Goal: Navigation & Orientation: Find specific page/section

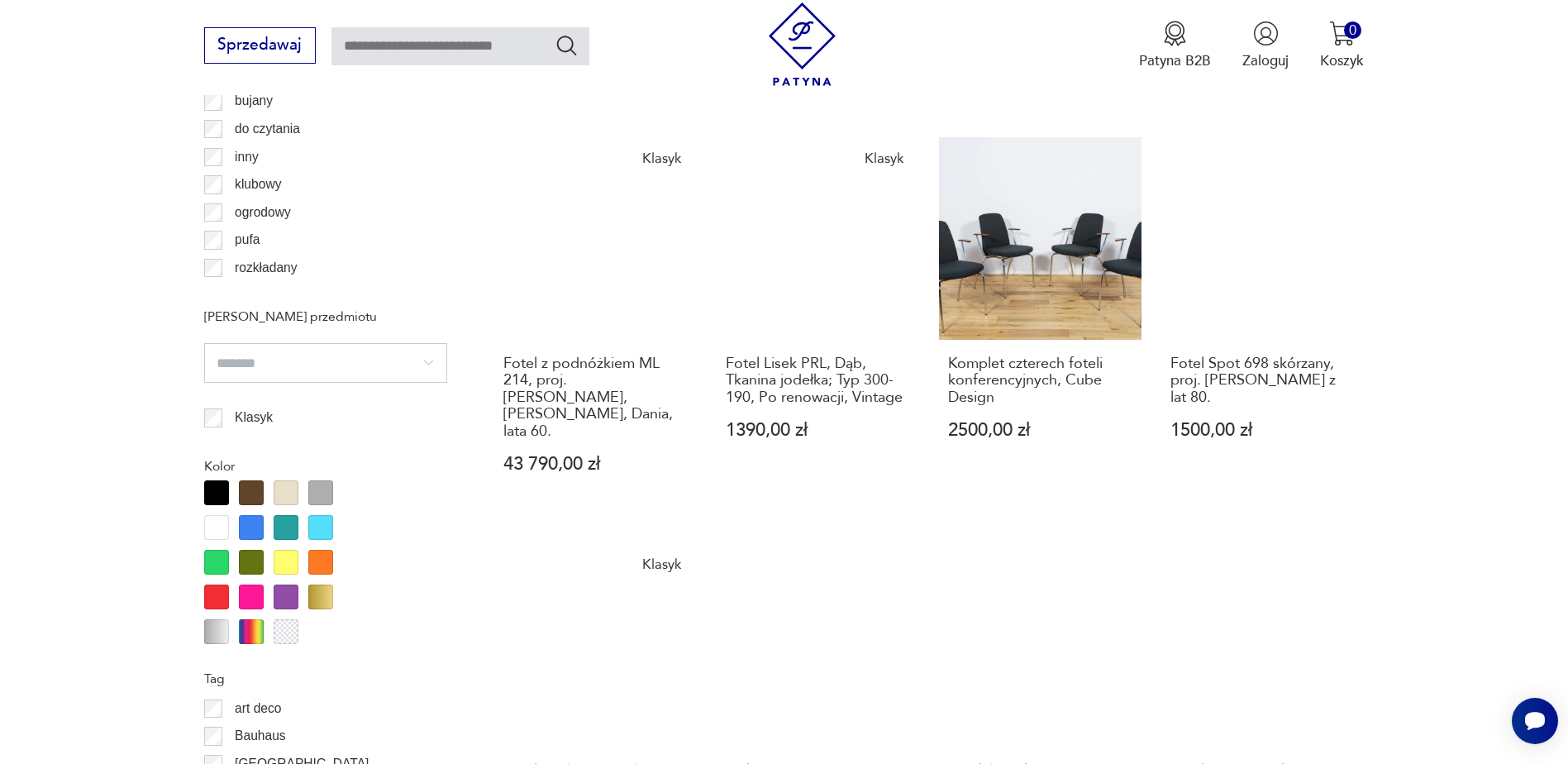
scroll to position [1655, 0]
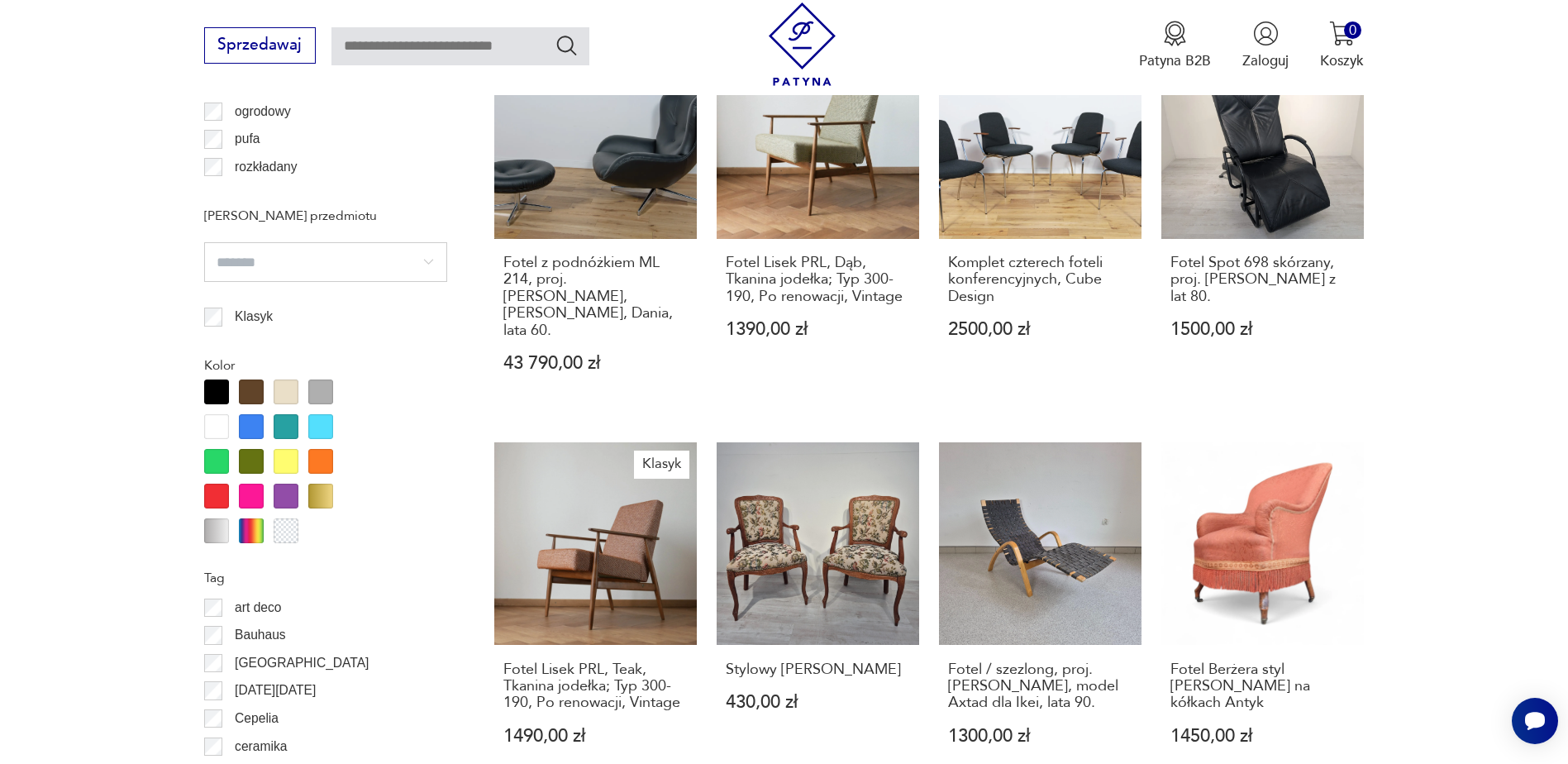
drag, startPoint x: 1280, startPoint y: 468, endPoint x: 1483, endPoint y: 402, distance: 213.5
click at [1480, 401] on section "Filtruj produkty Cena MIN MAX OK Promocja Datowanie OK Kraj pochodzenia Dania (…" at bounding box center [784, 408] width 1568 height 2526
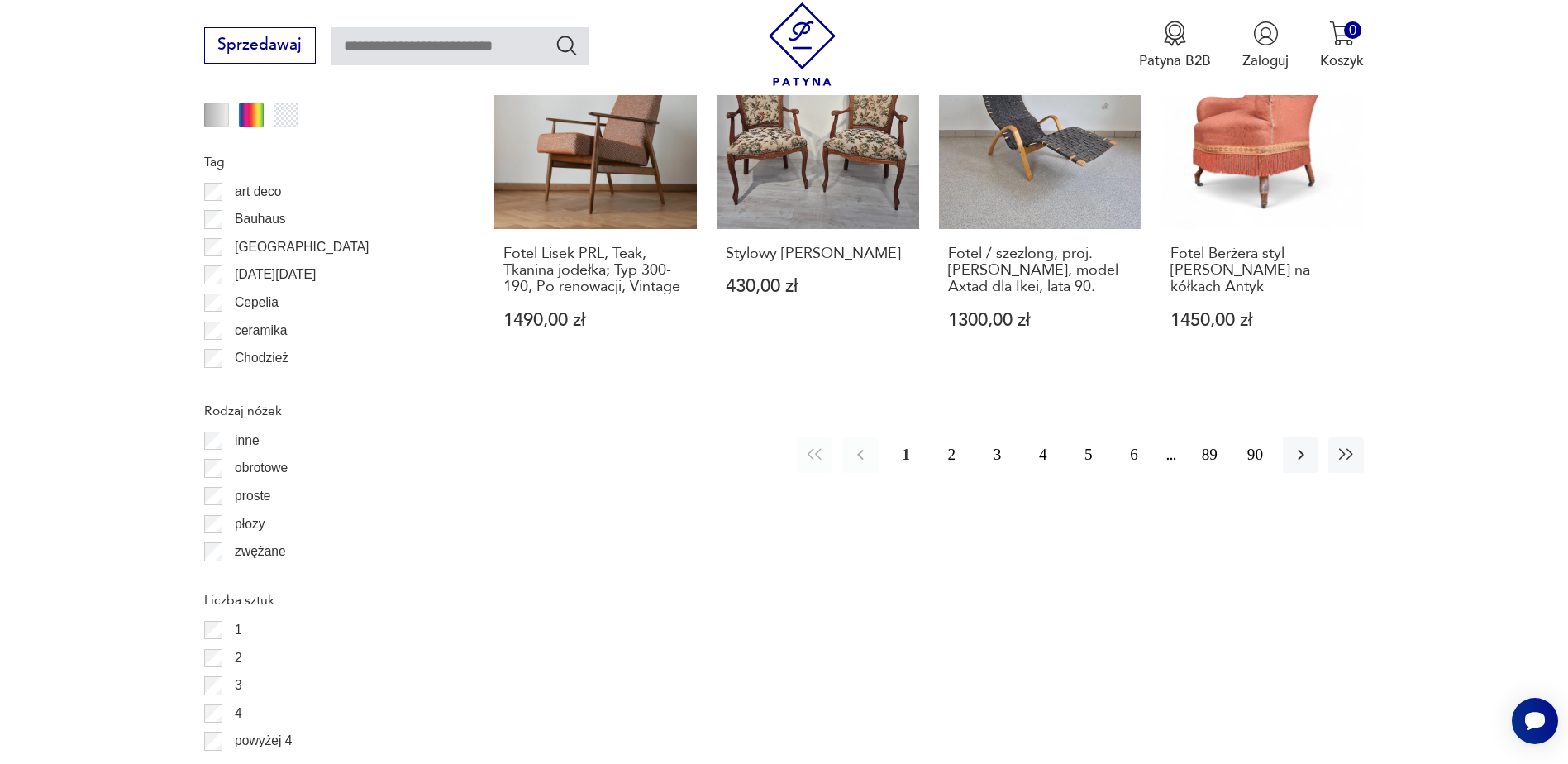
scroll to position [2076, 0]
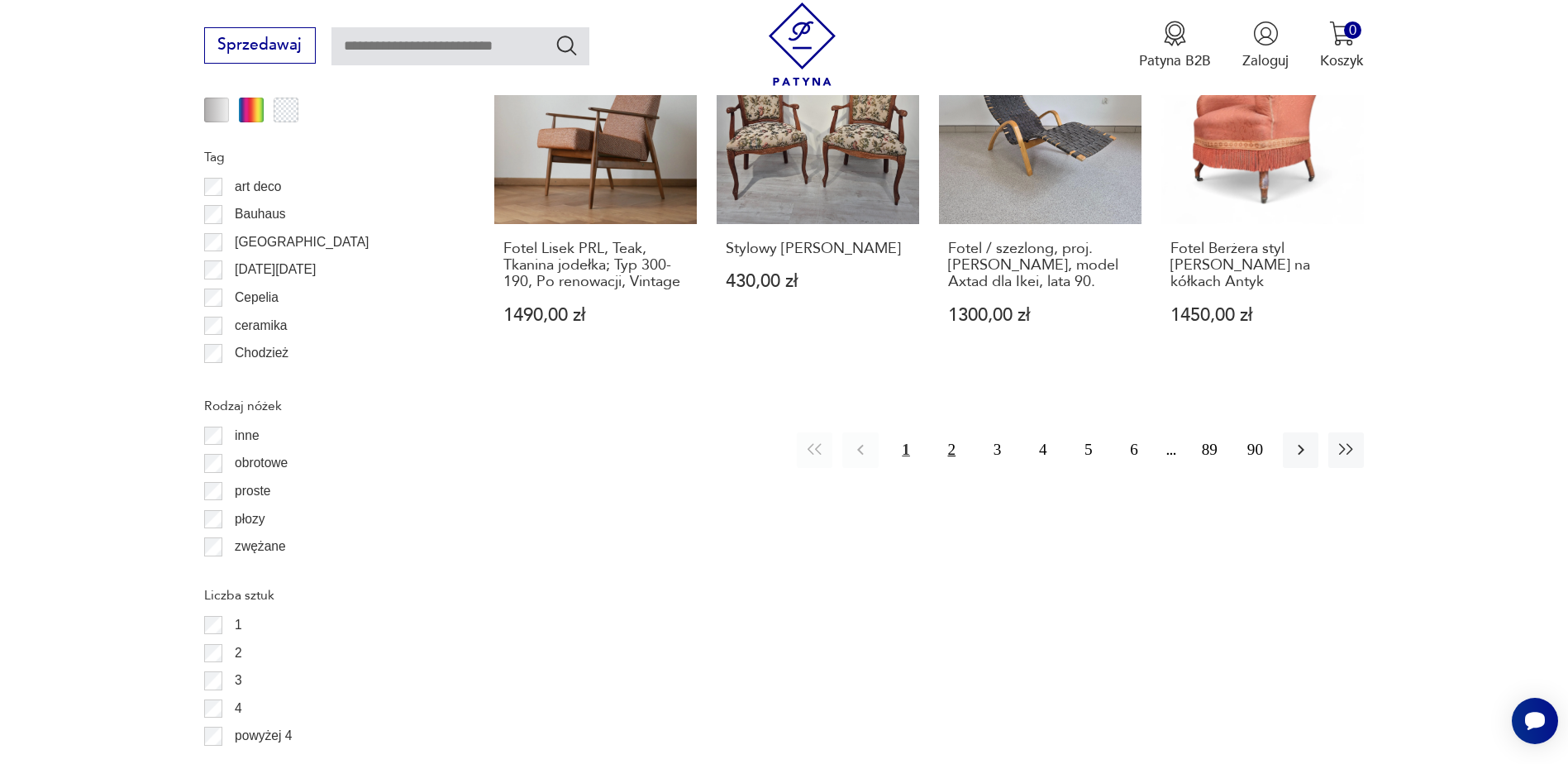
click at [955, 433] on button "2" at bounding box center [952, 450] width 35 height 35
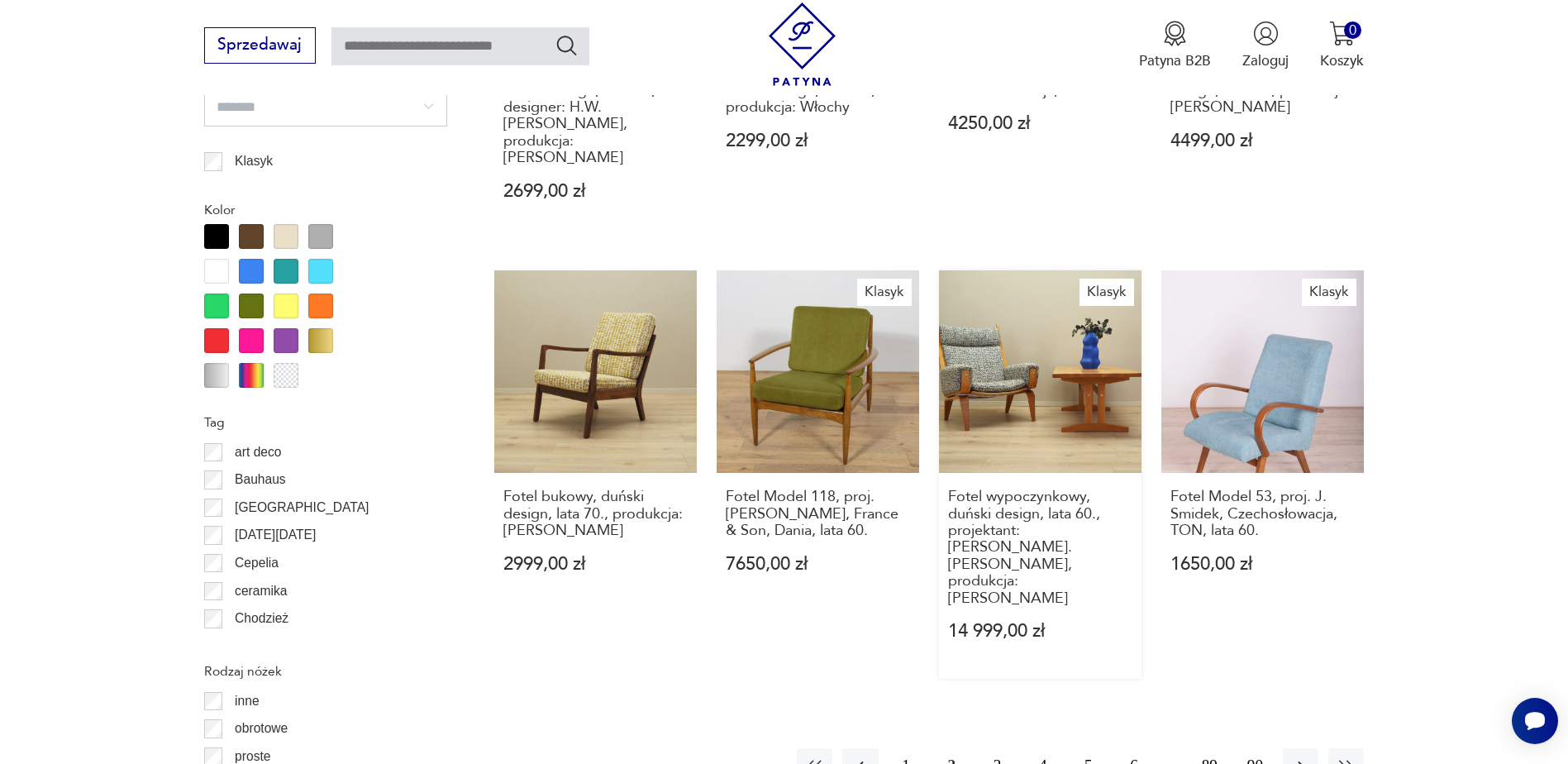
scroll to position [1828, 0]
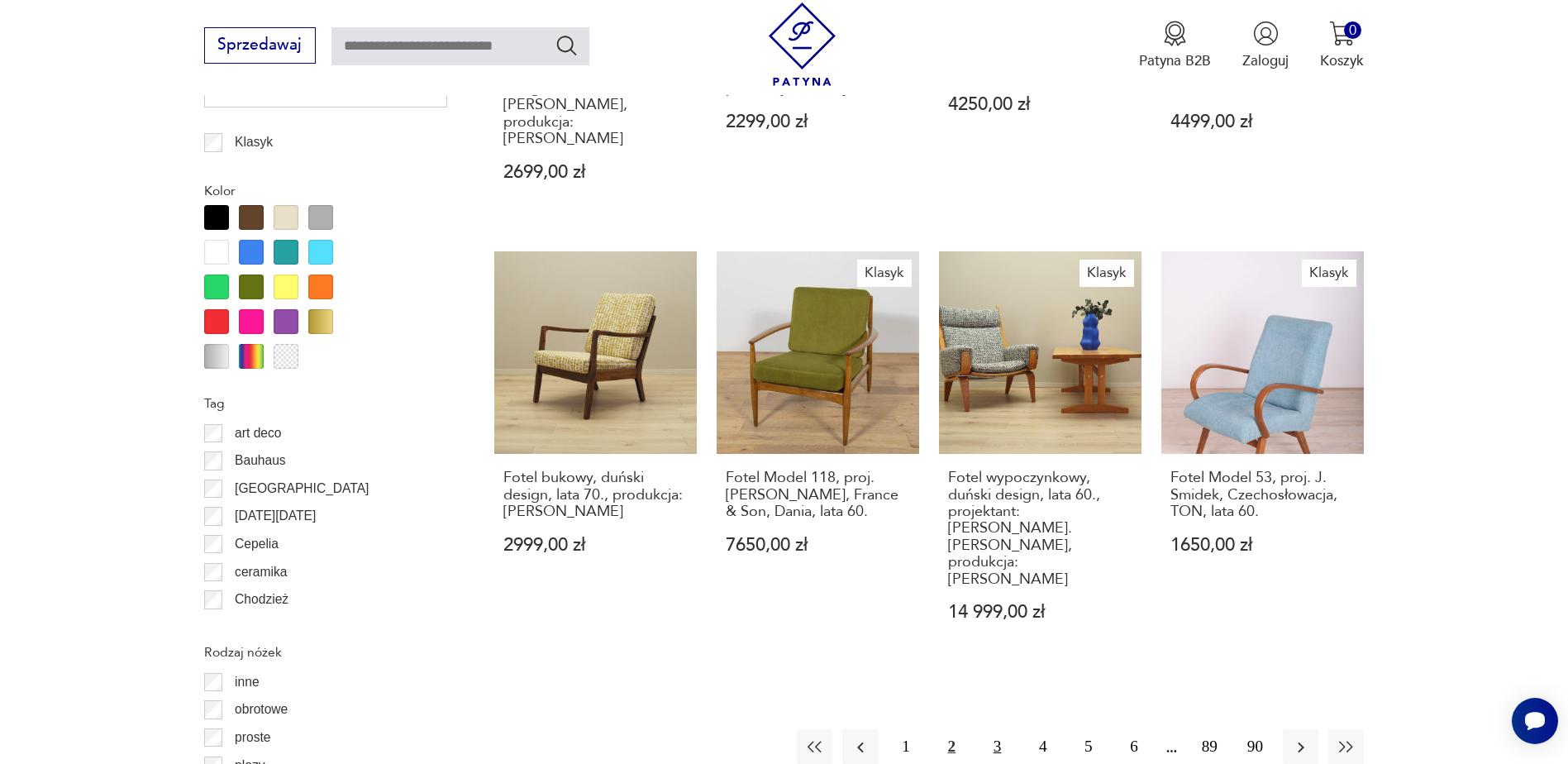
click at [993, 729] on button "3" at bounding box center [997, 747] width 35 height 35
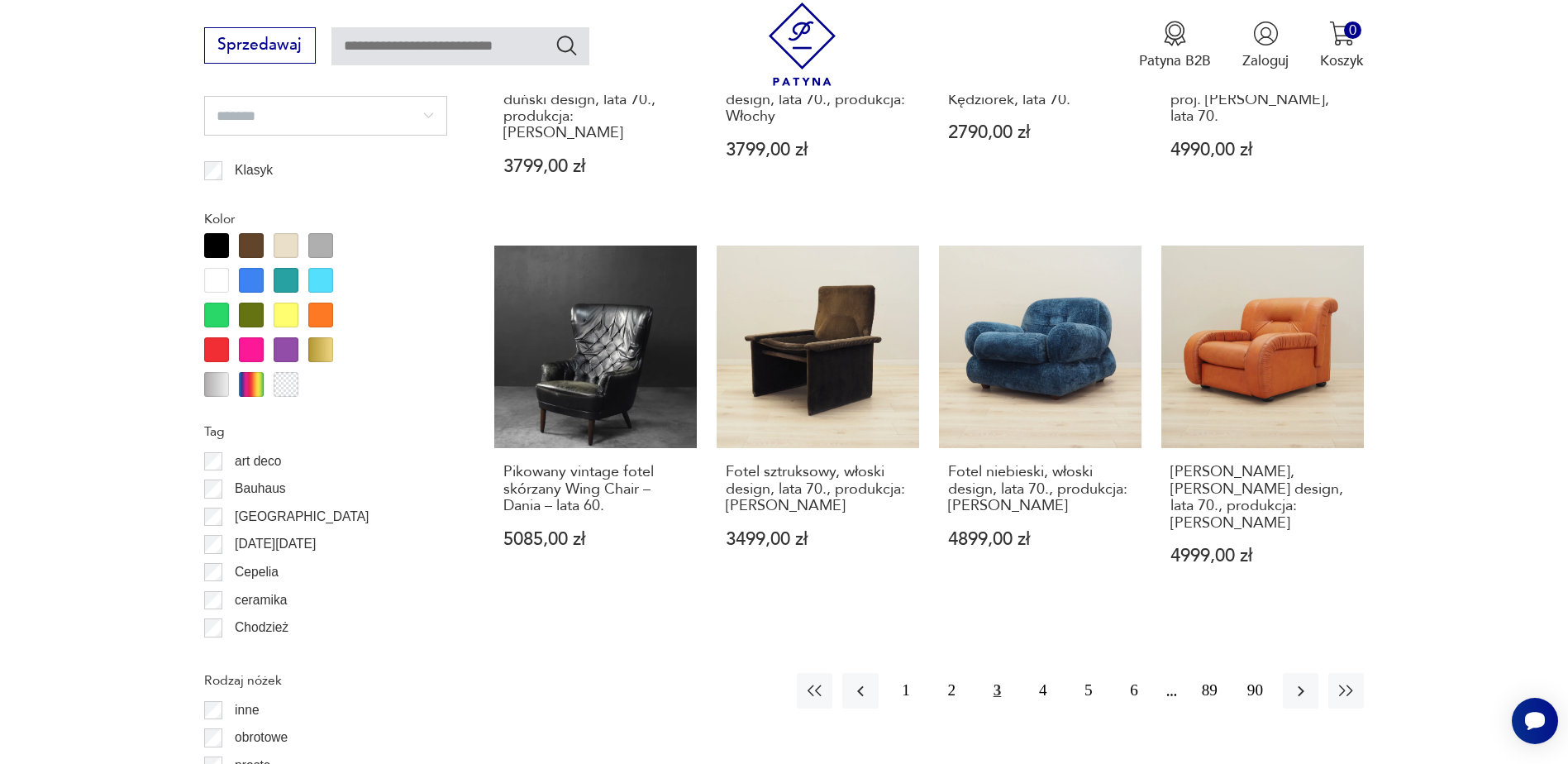
scroll to position [1818, 0]
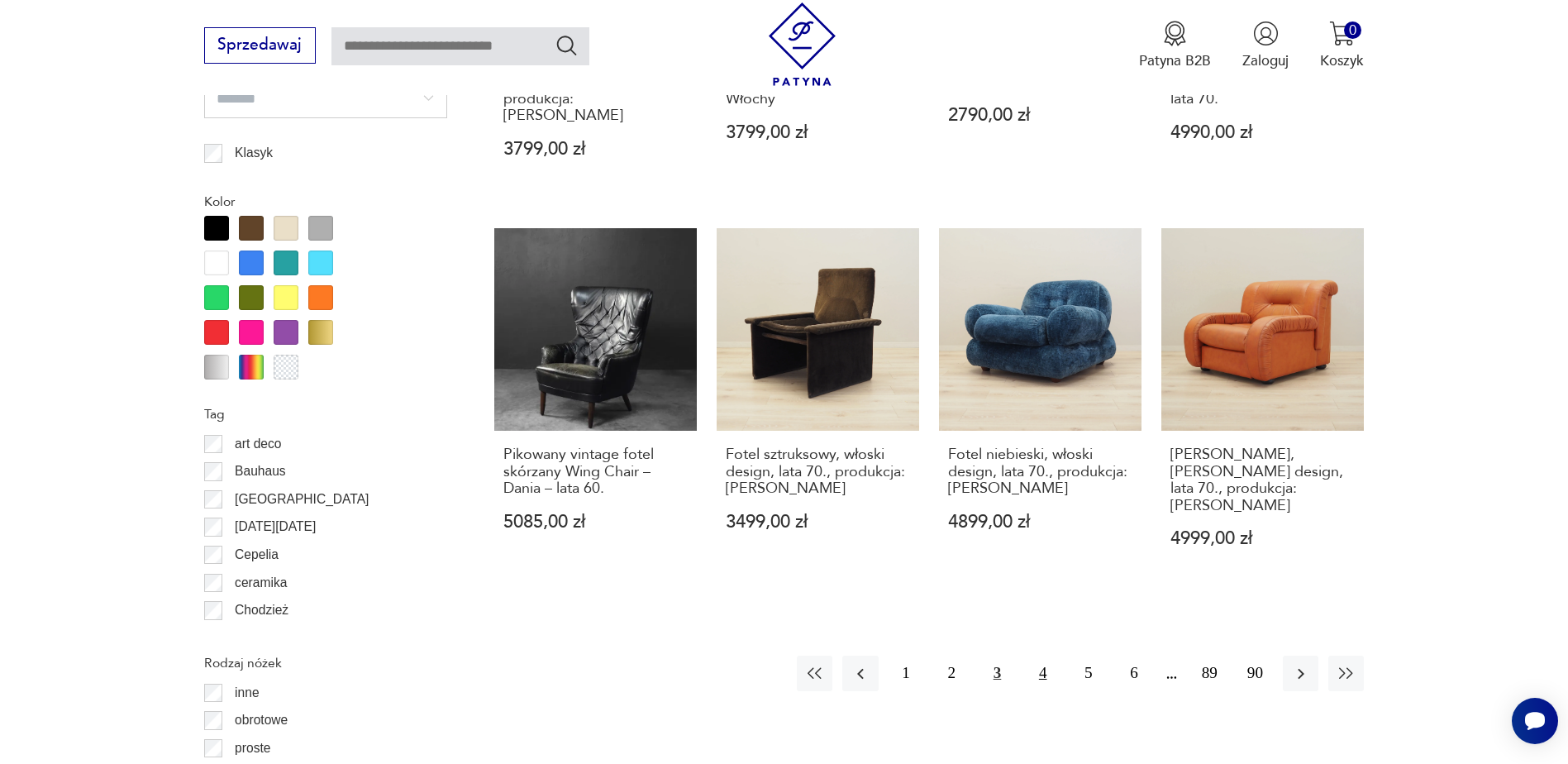
click at [1035, 656] on button "4" at bounding box center [1043, 674] width 35 height 35
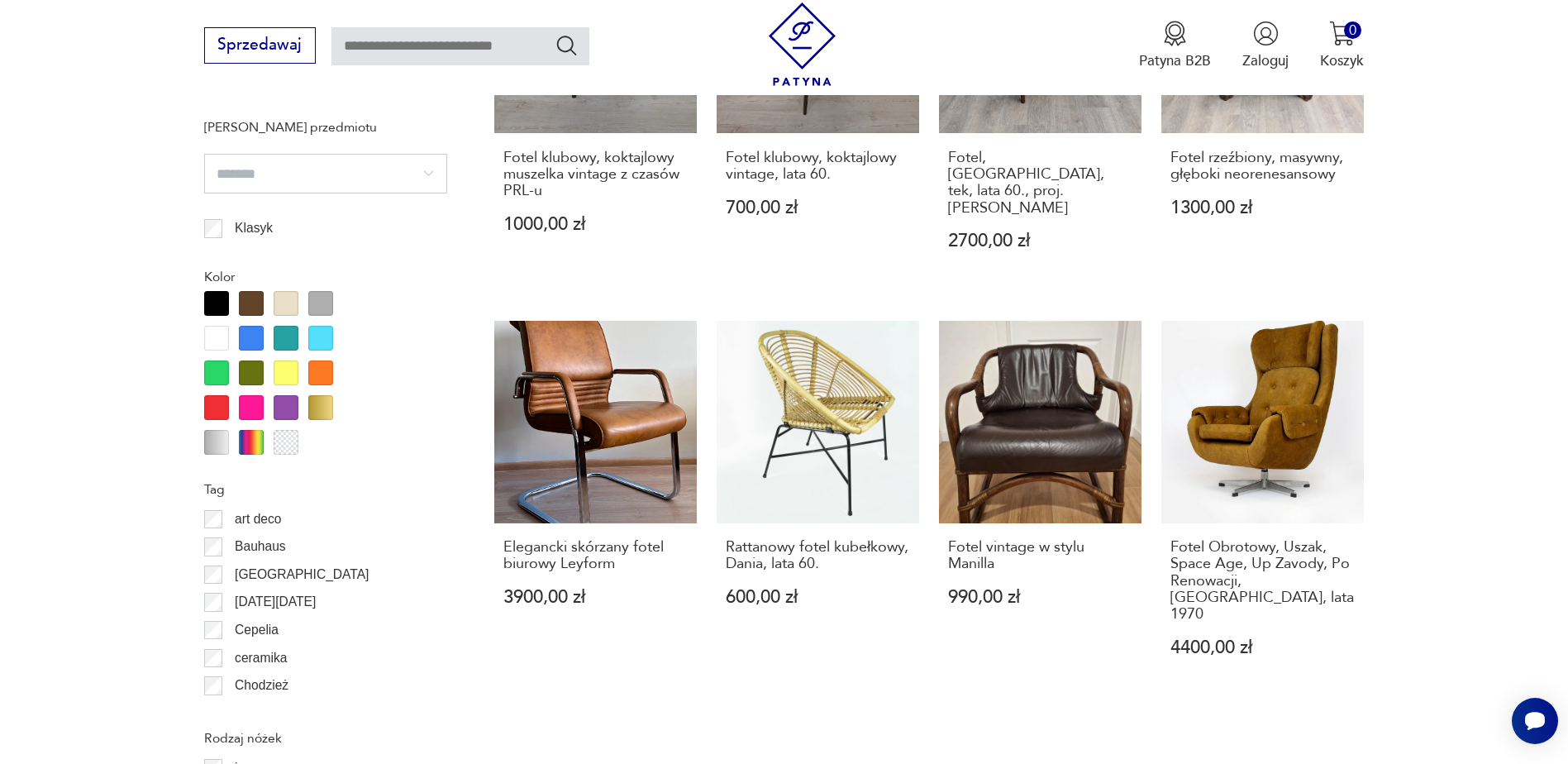
scroll to position [1752, 0]
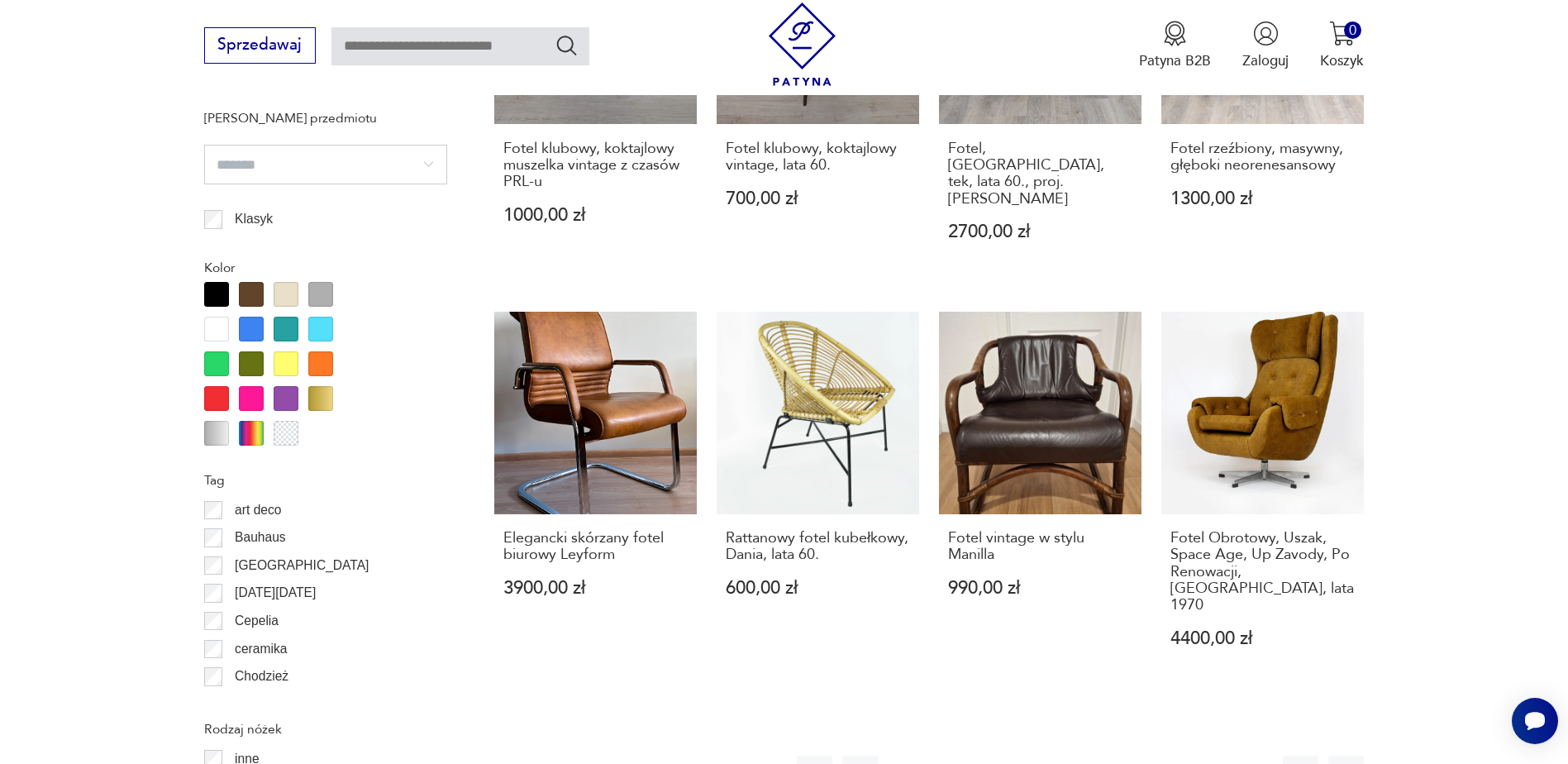
click at [1083, 756] on button "5" at bounding box center [1089, 774] width 35 height 35
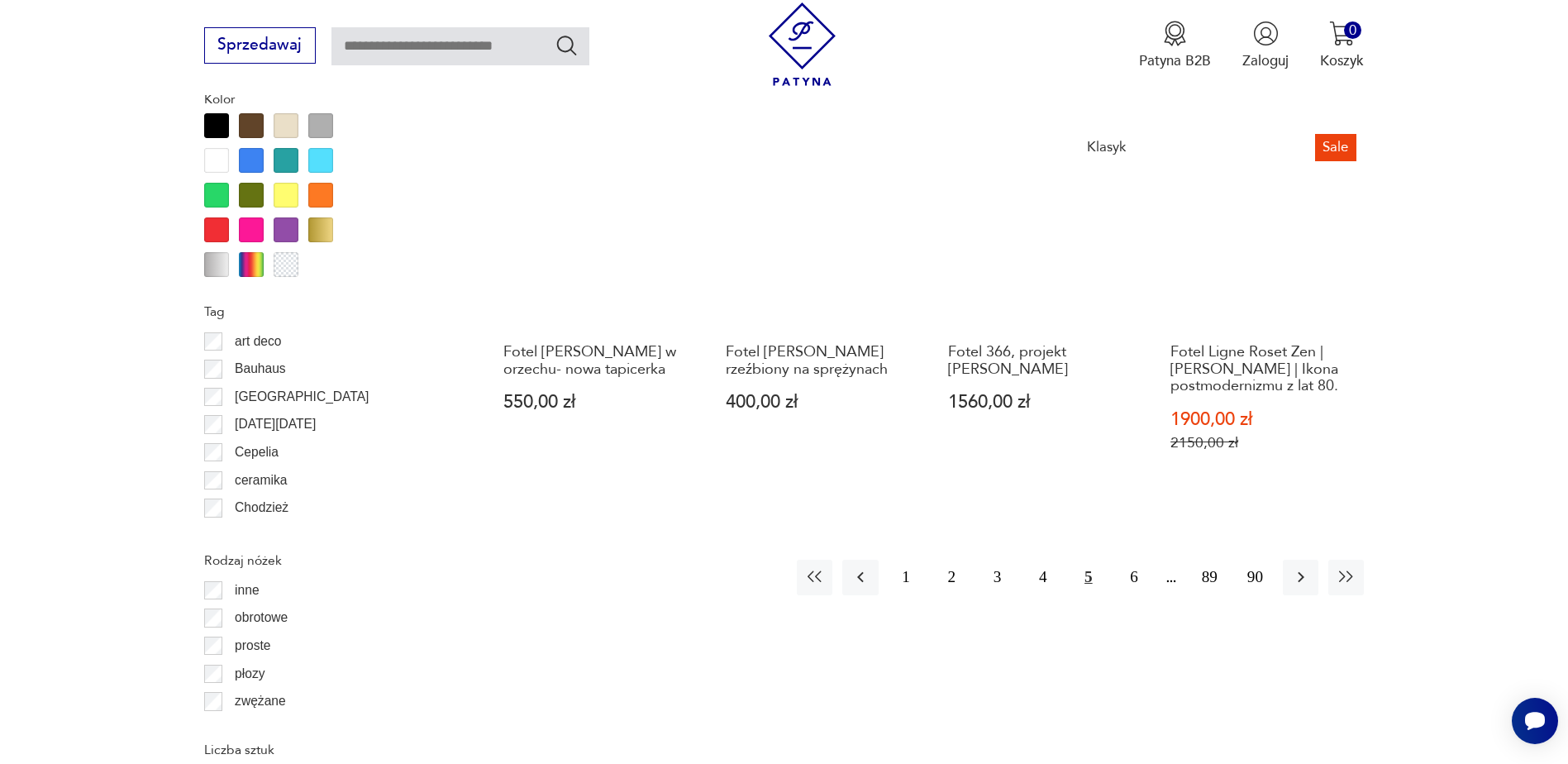
scroll to position [1867, 0]
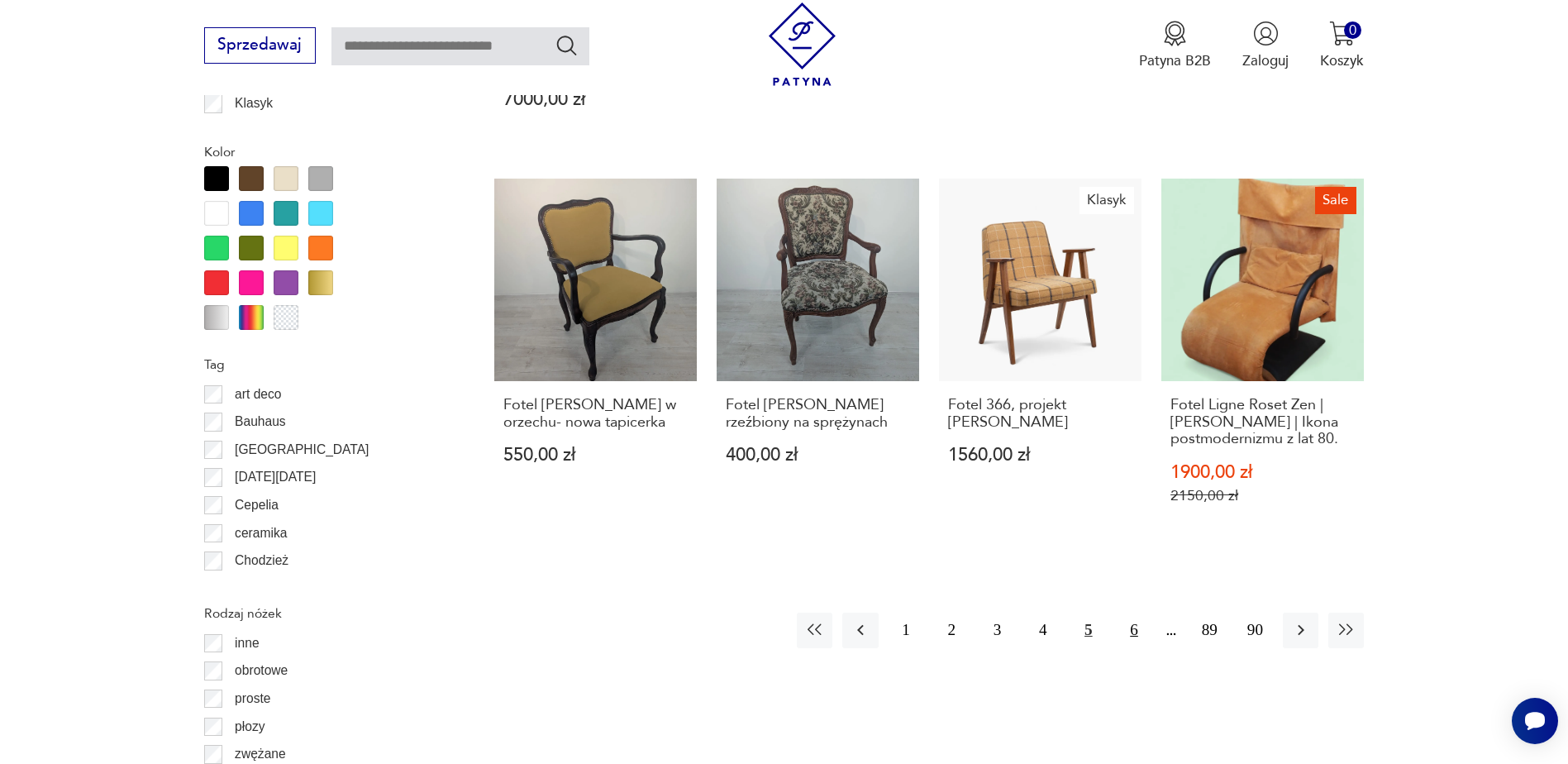
click at [1133, 613] on button "6" at bounding box center [1134, 631] width 35 height 35
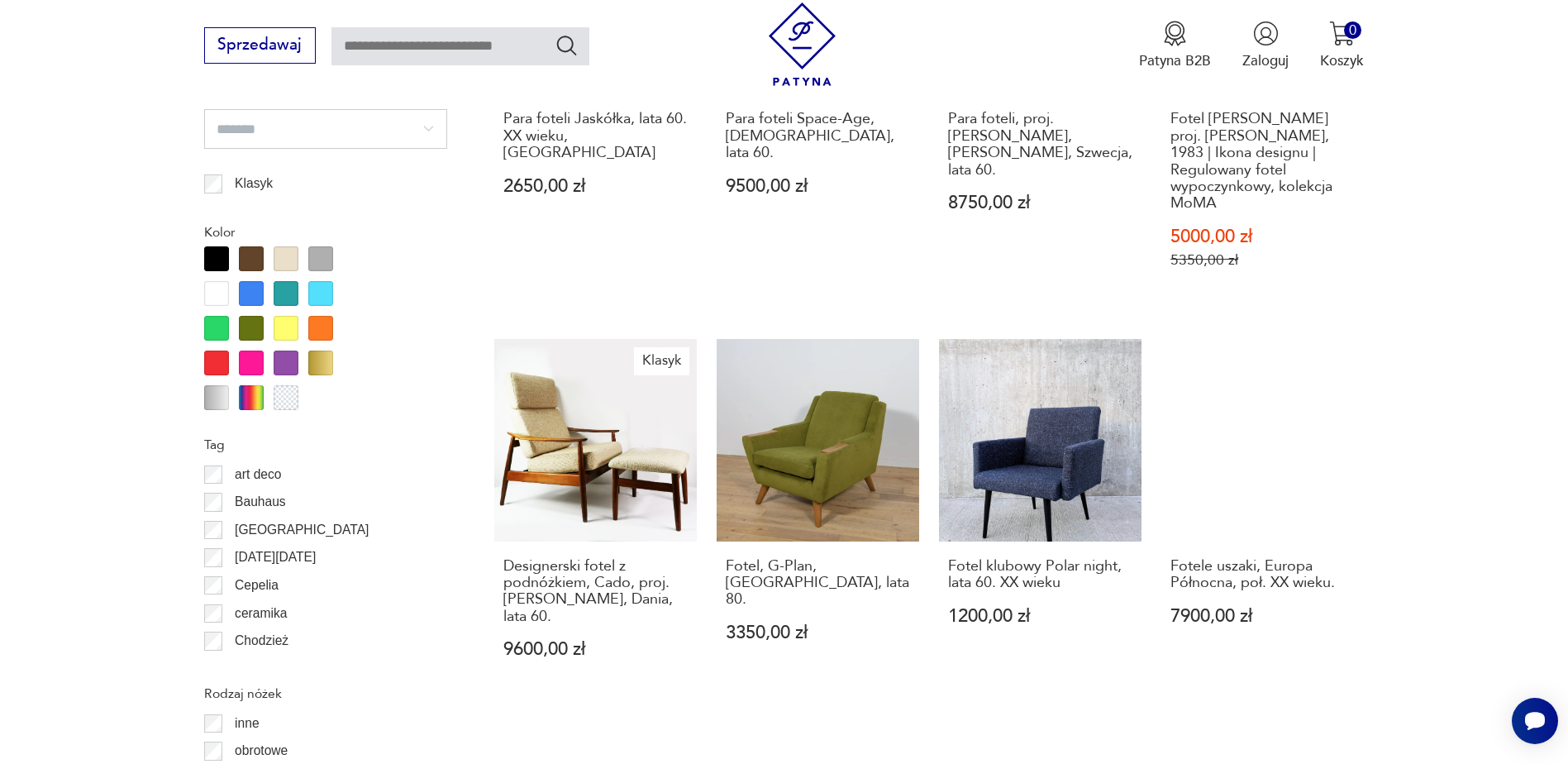
scroll to position [1956, 0]
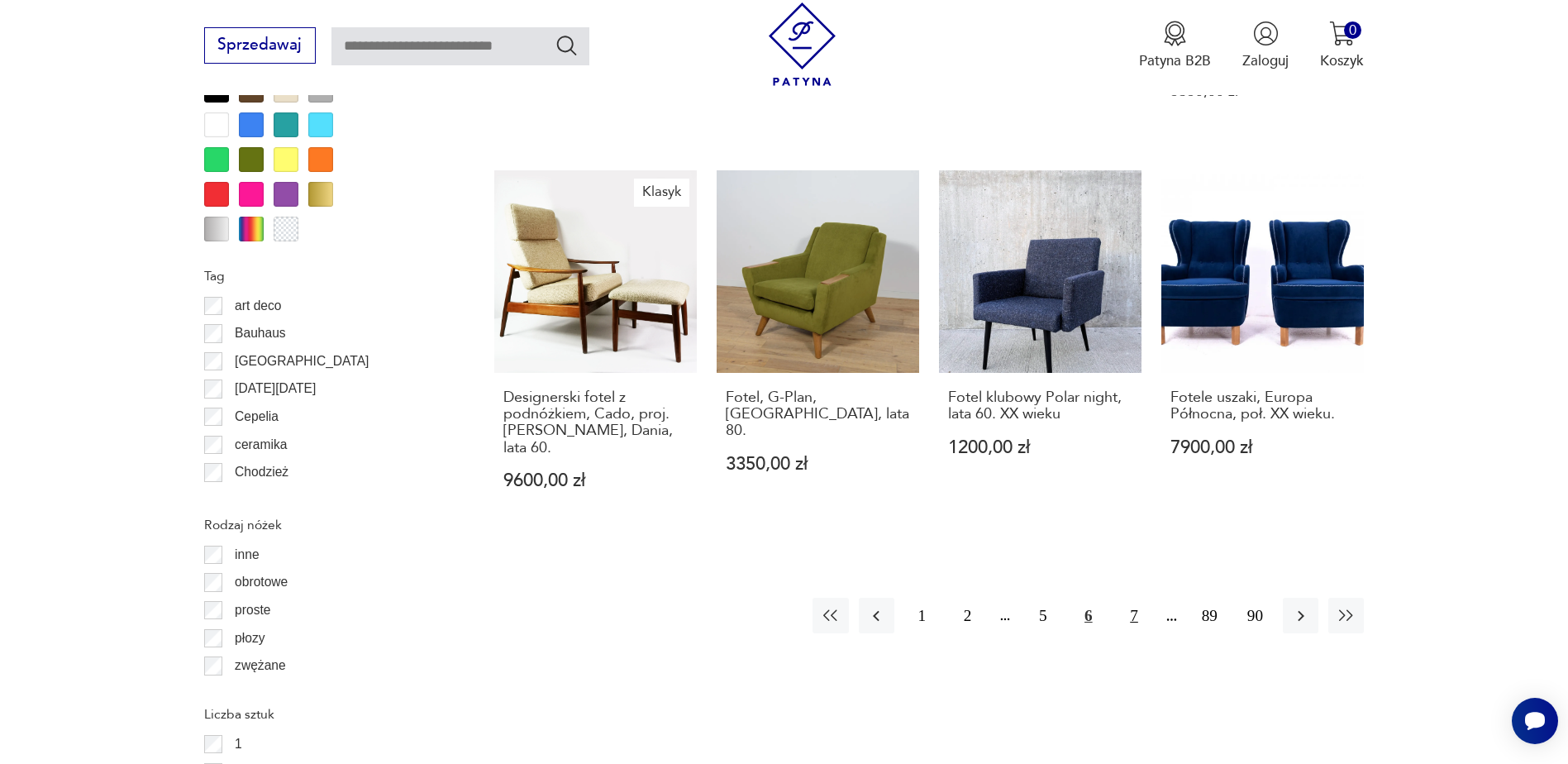
click at [1139, 604] on button "7" at bounding box center [1134, 616] width 35 height 35
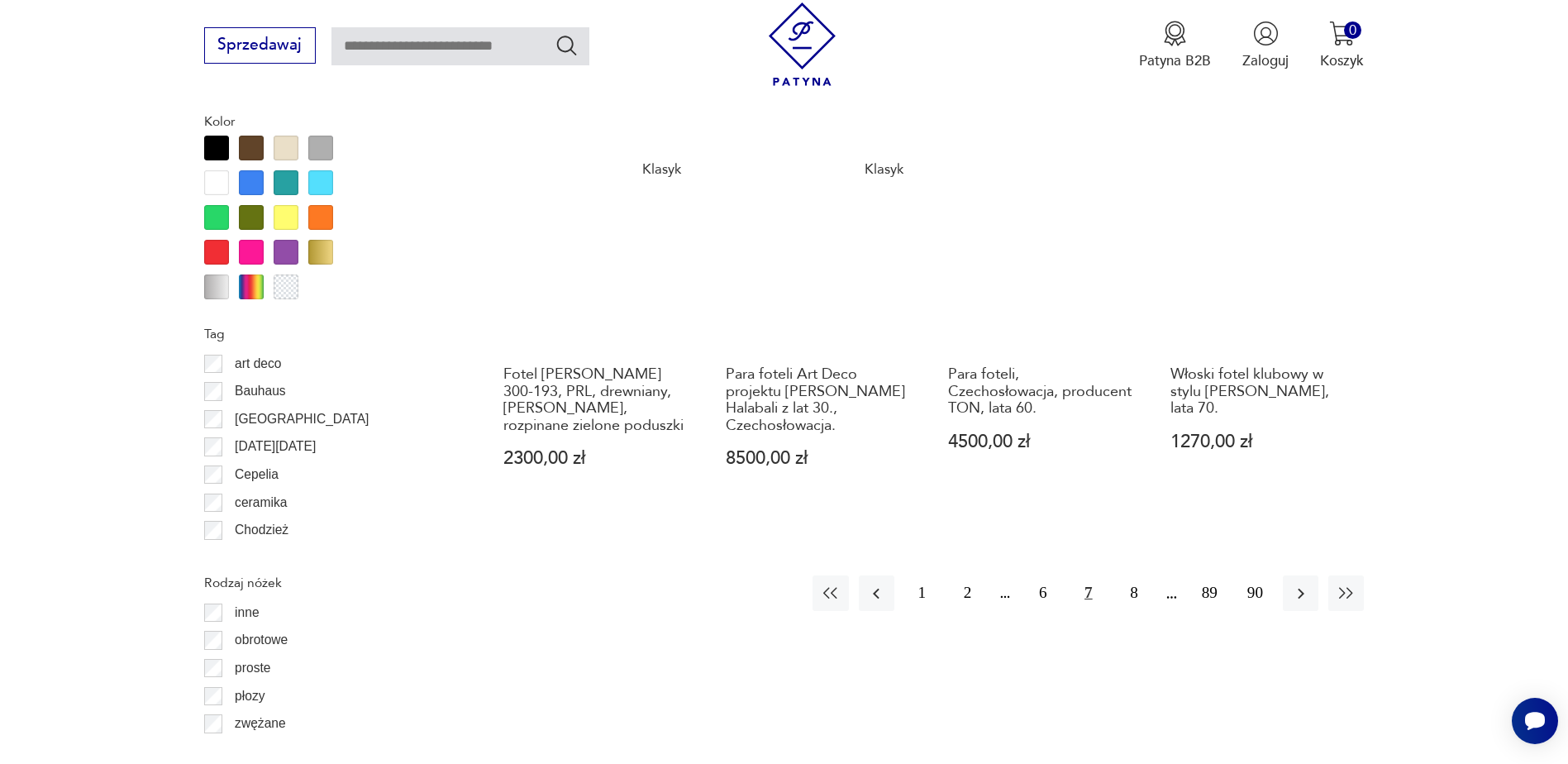
scroll to position [1934, 0]
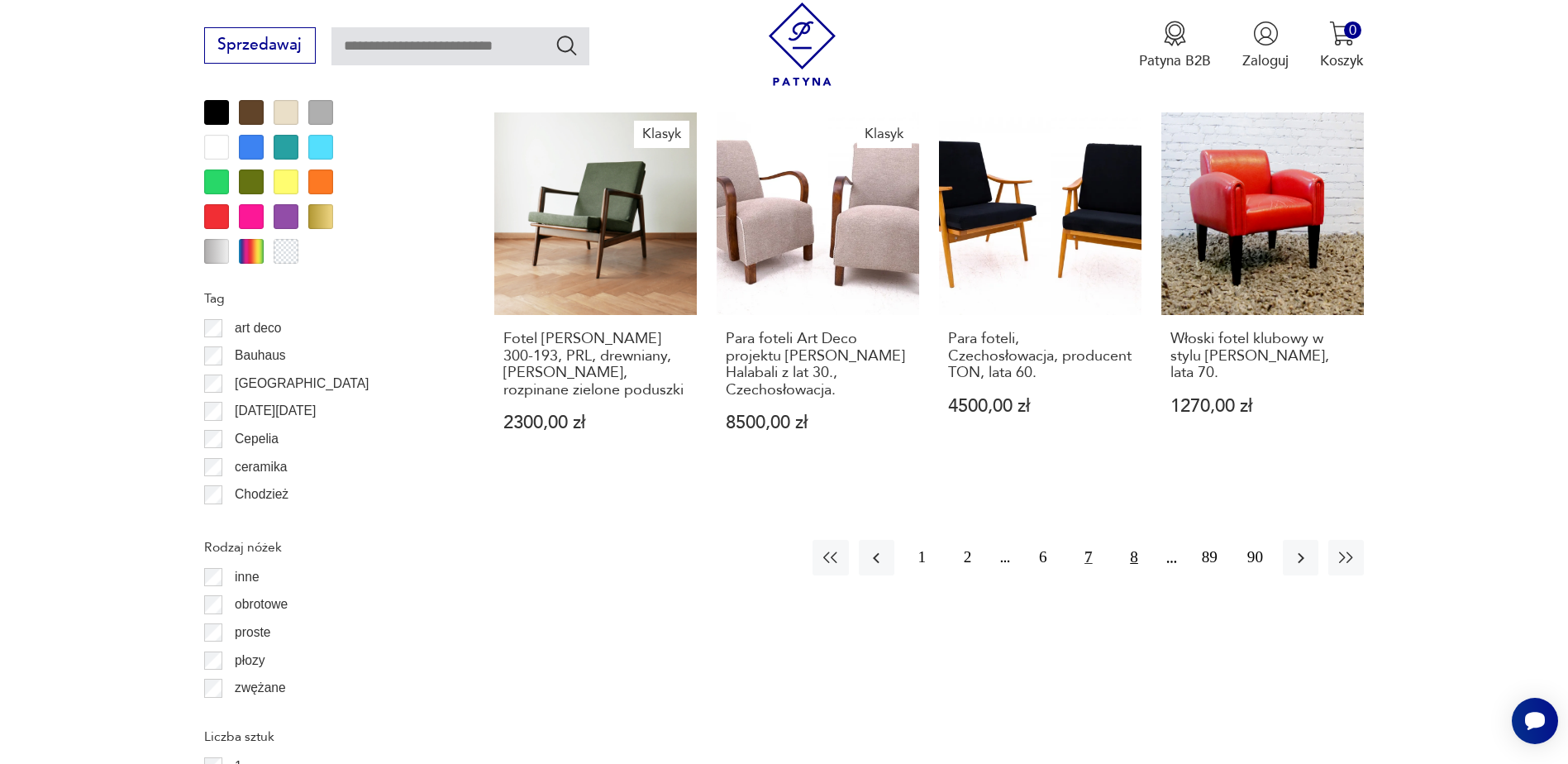
click at [1137, 540] on button "8" at bounding box center [1134, 557] width 35 height 35
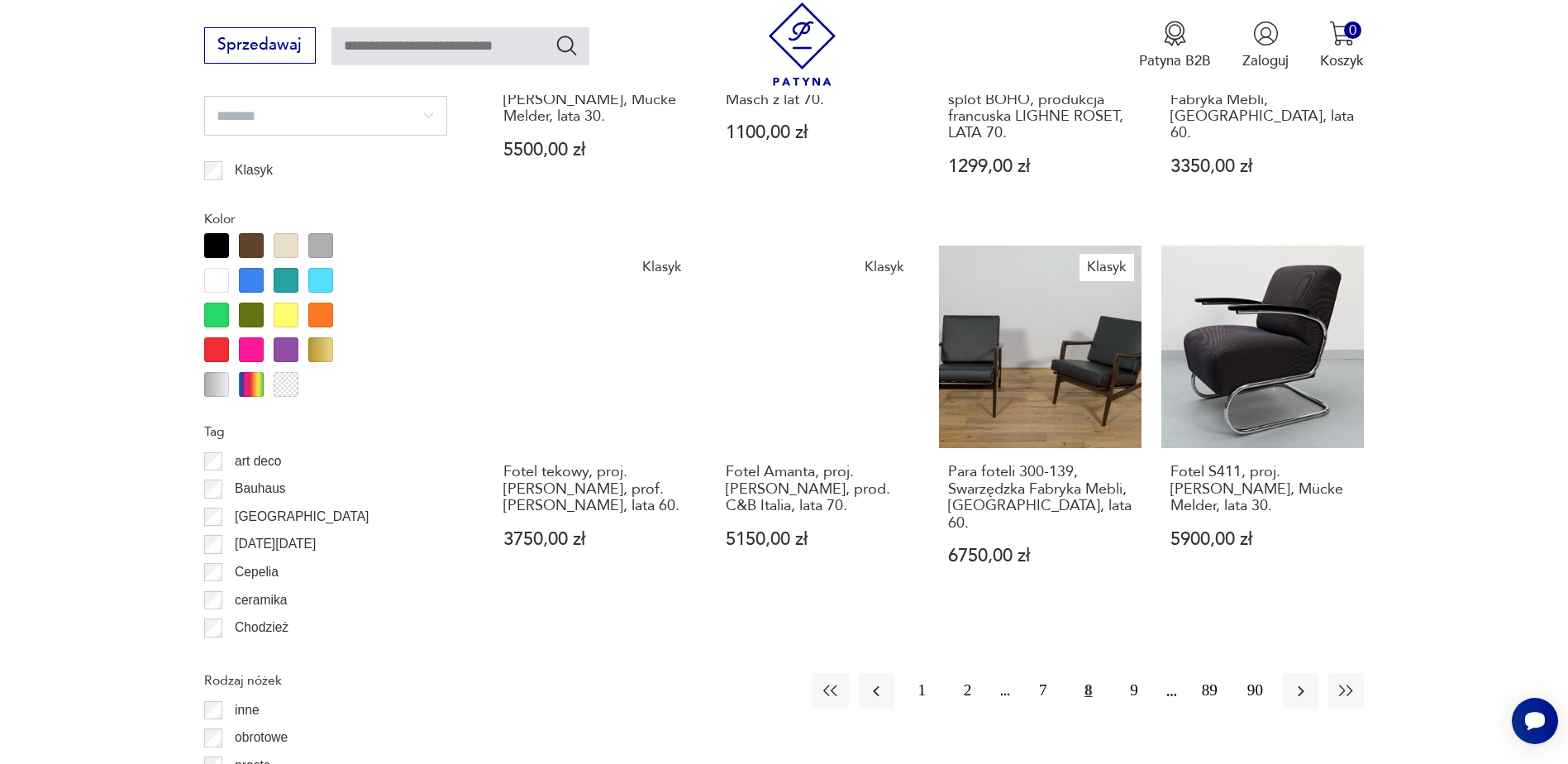
scroll to position [1810, 0]
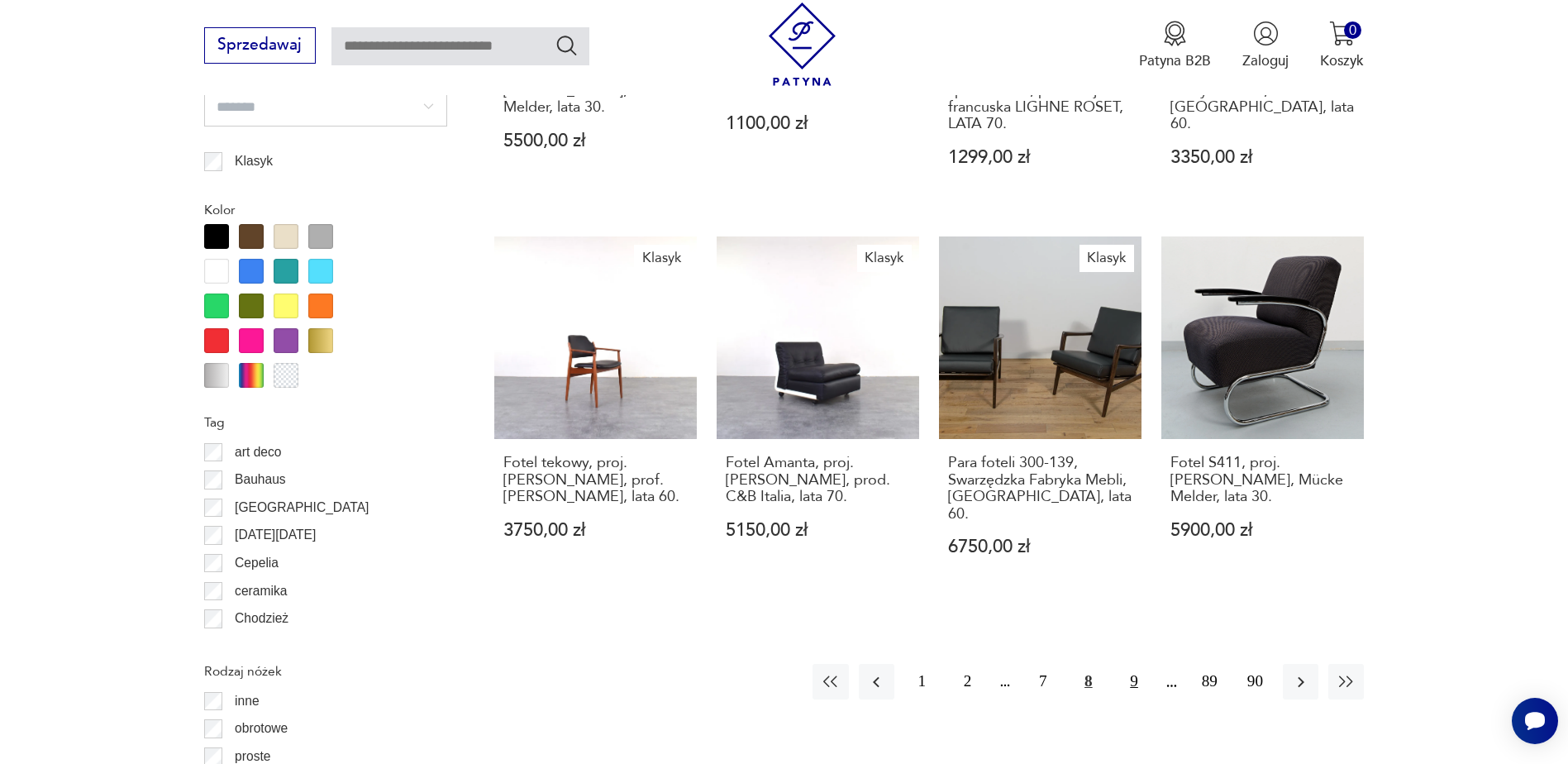
click at [1132, 664] on button "9" at bounding box center [1134, 682] width 35 height 35
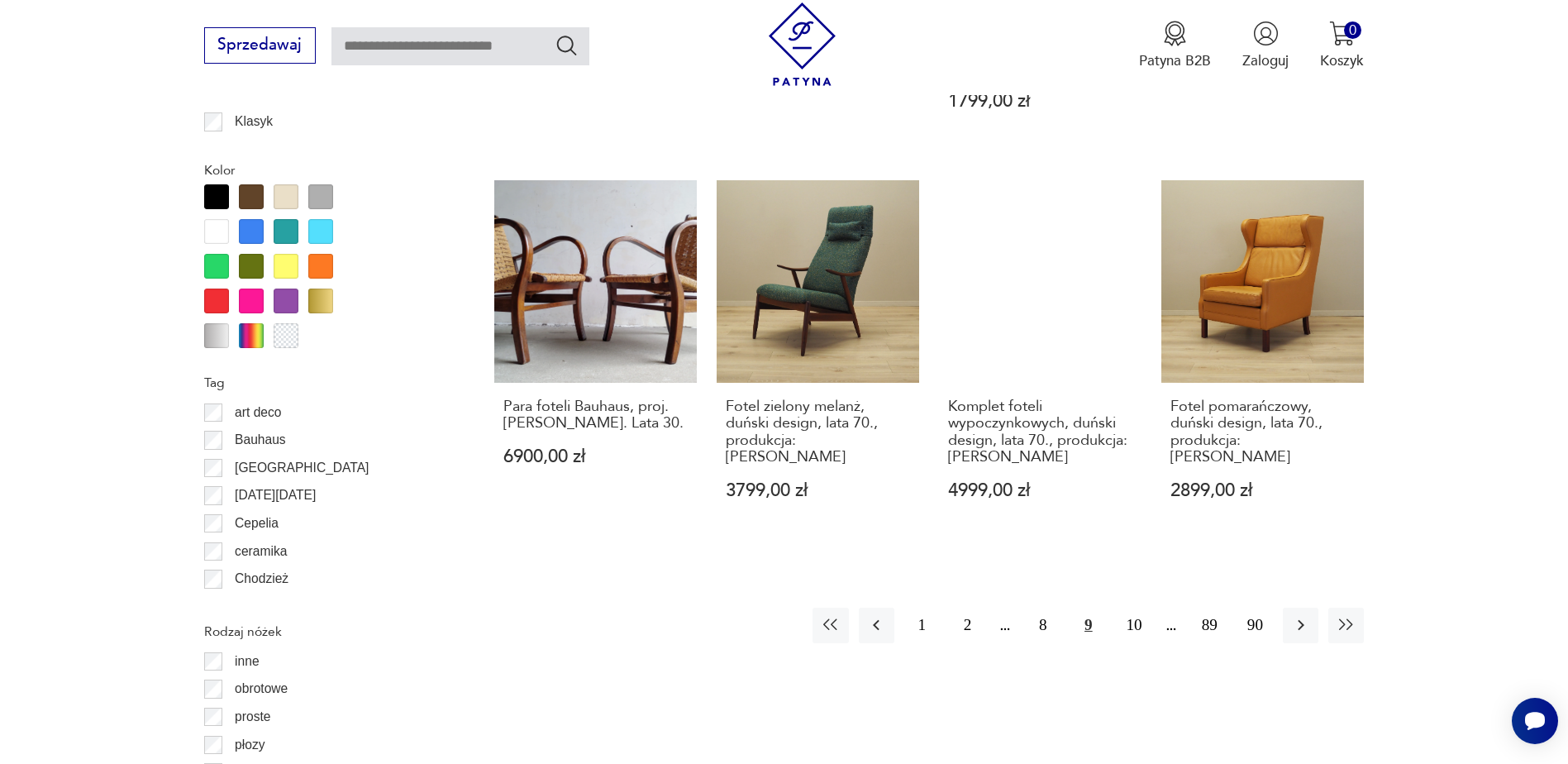
scroll to position [1867, 0]
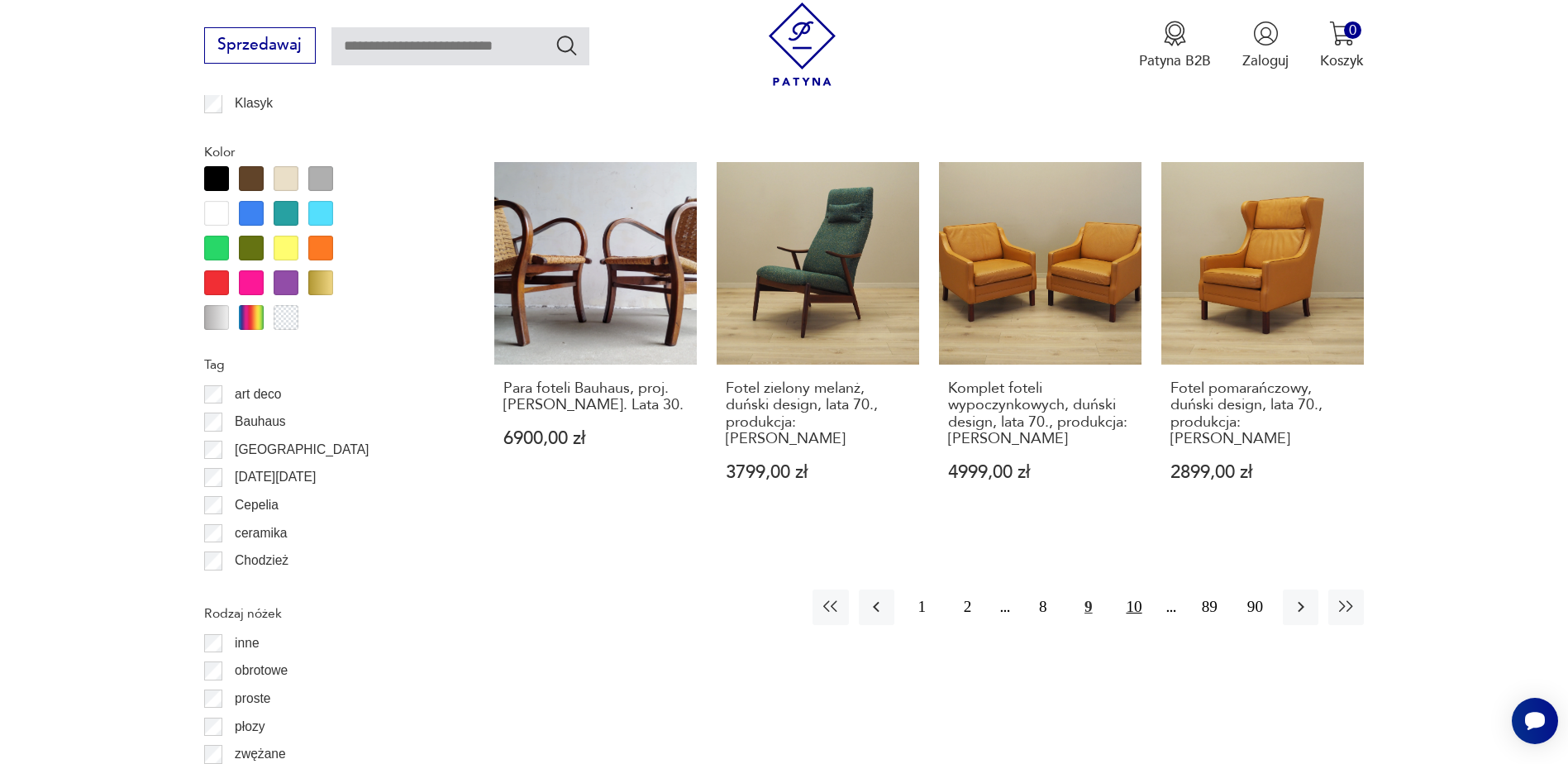
click at [1133, 589] on button "10" at bounding box center [1134, 607] width 35 height 35
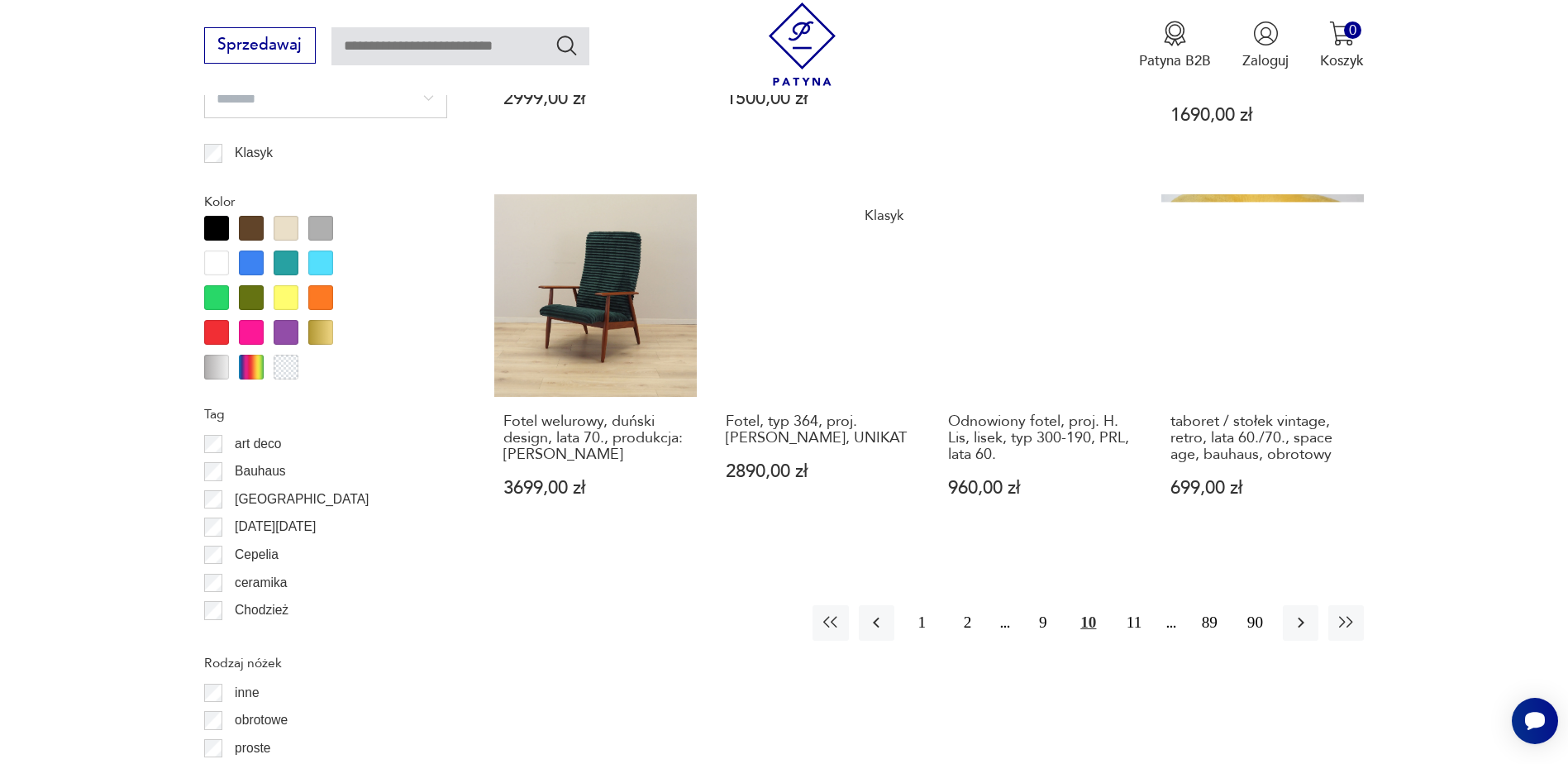
scroll to position [1845, 0]
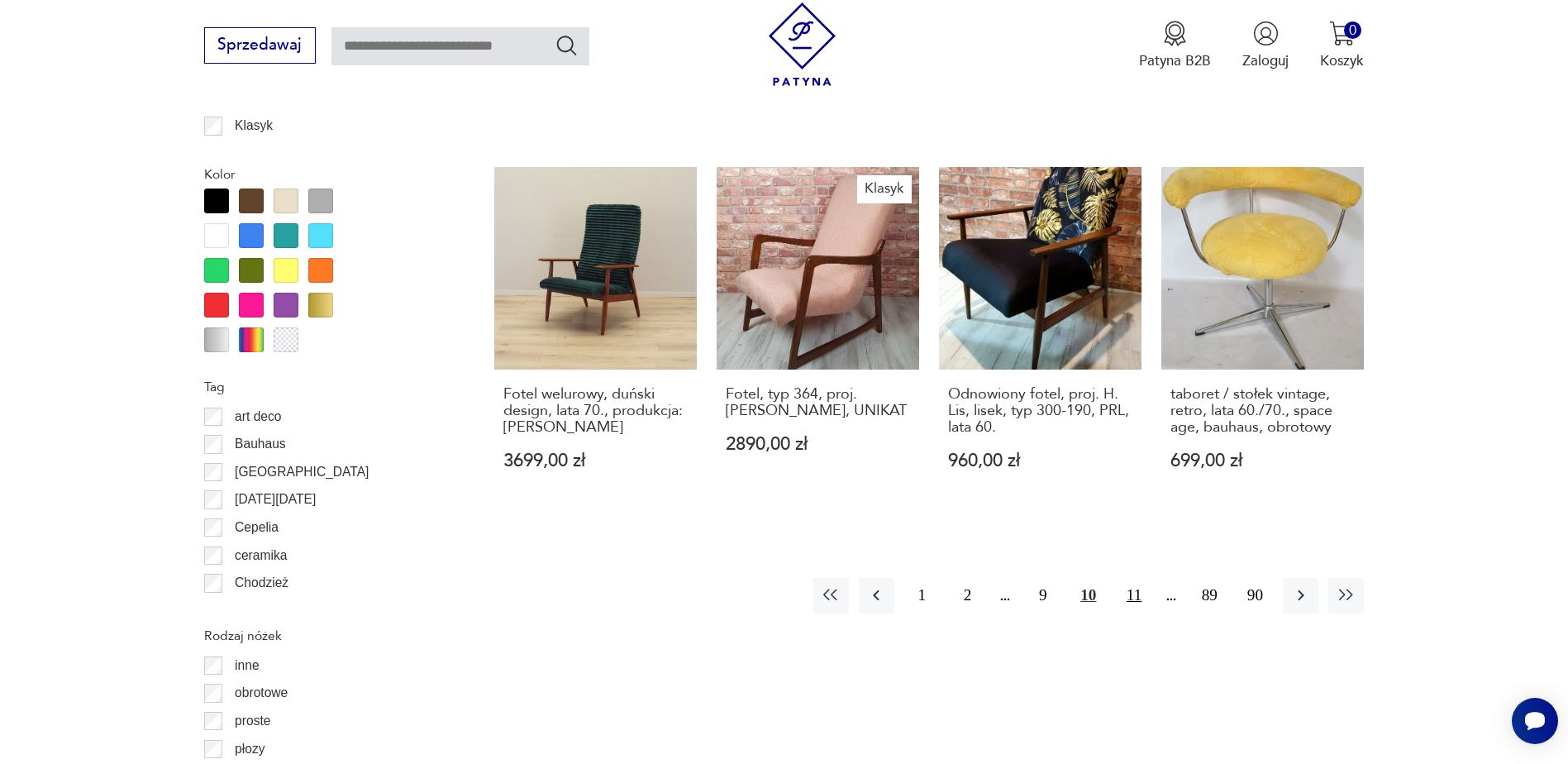
click at [1138, 580] on button "11" at bounding box center [1134, 596] width 35 height 35
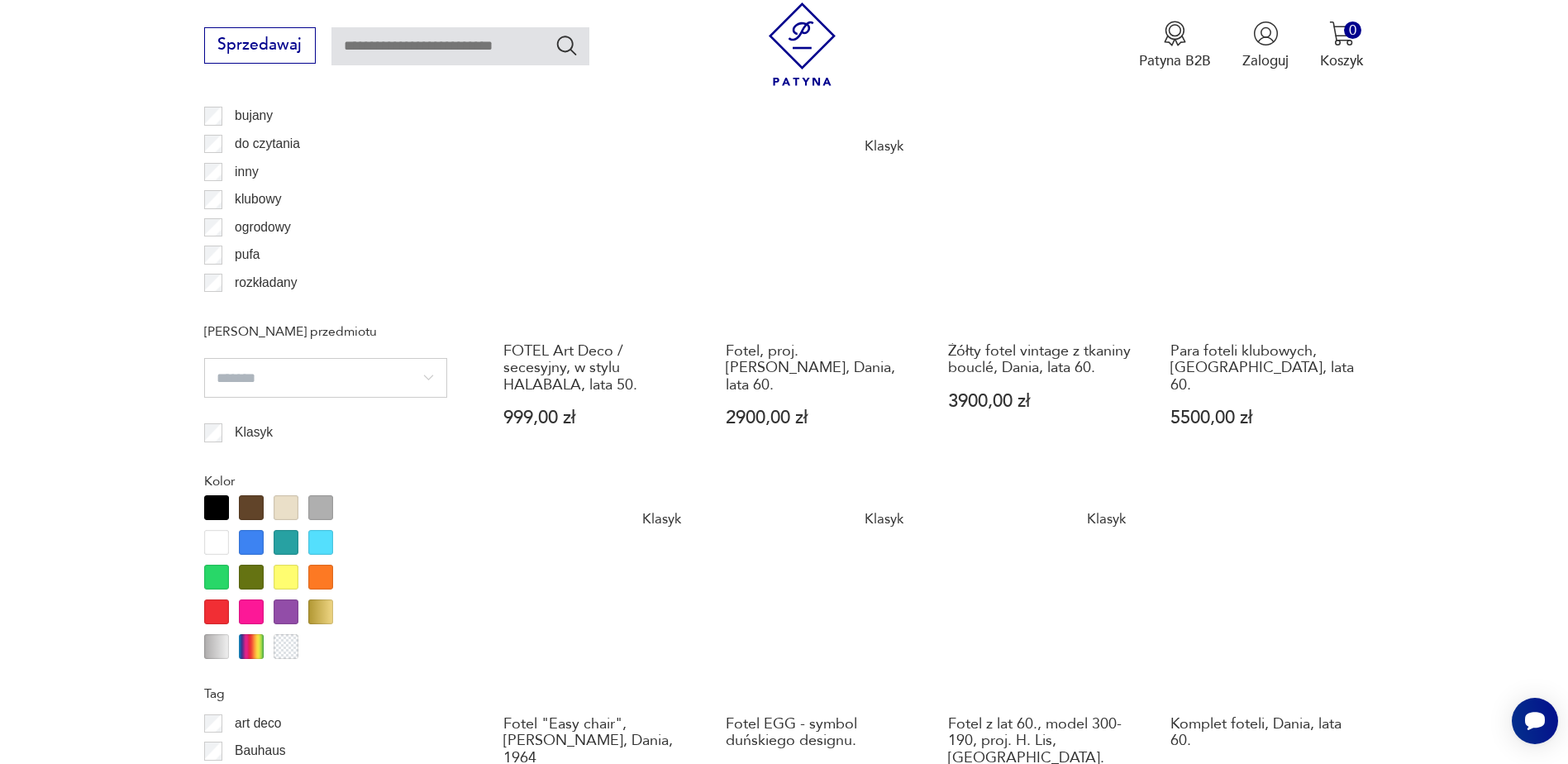
scroll to position [1739, 0]
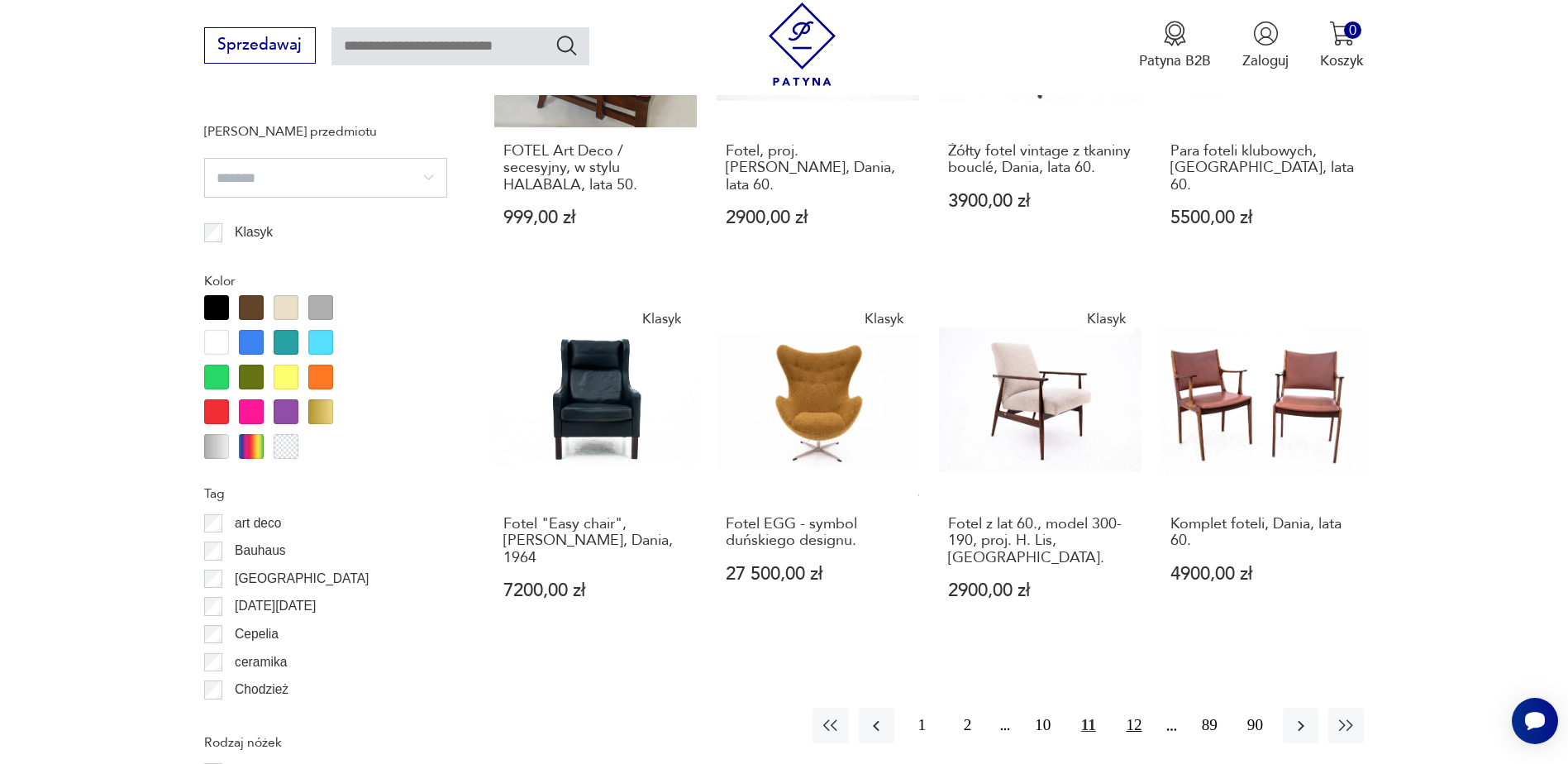
click at [1140, 708] on button "12" at bounding box center [1134, 726] width 35 height 35
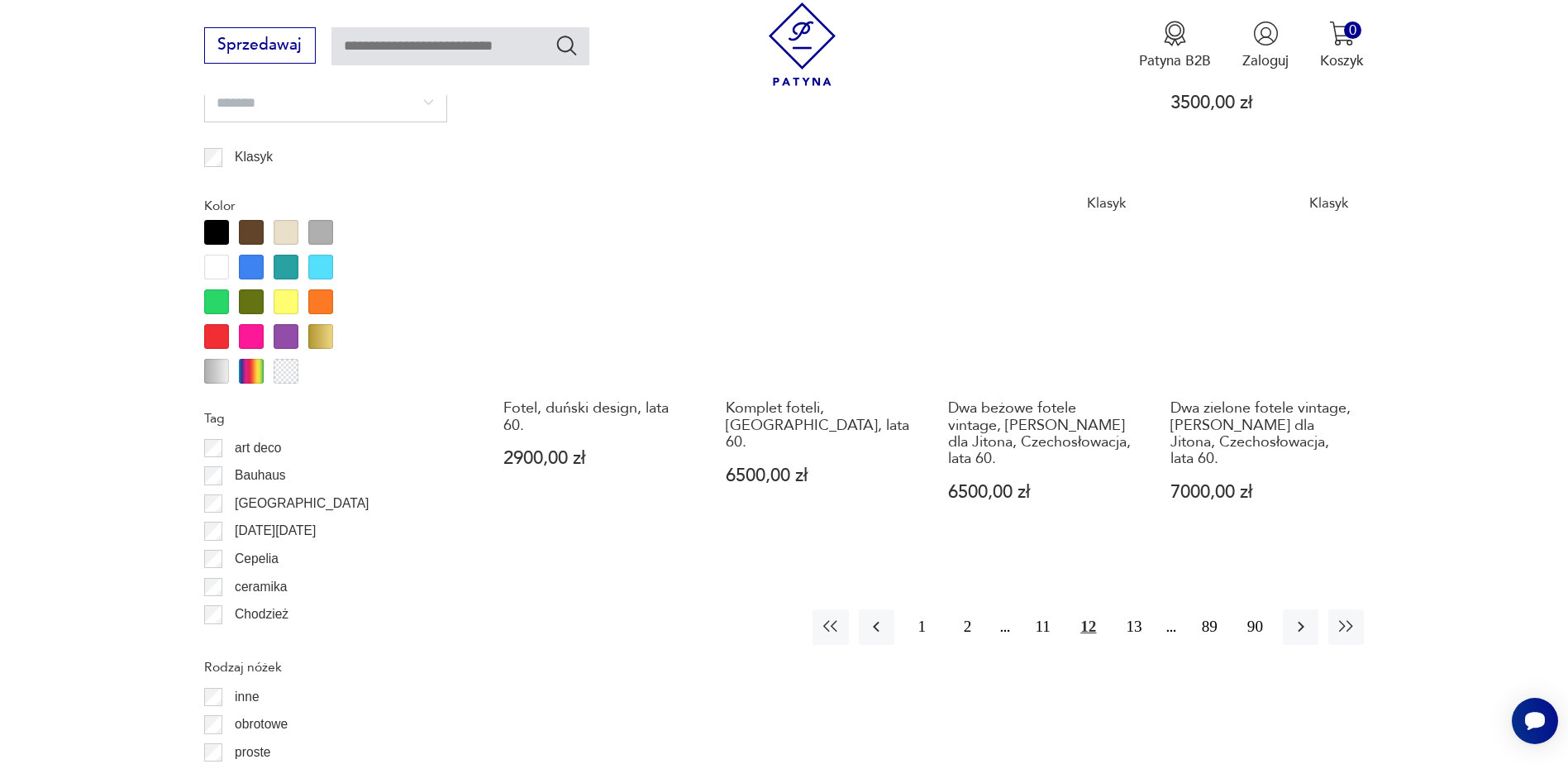
scroll to position [1818, 0]
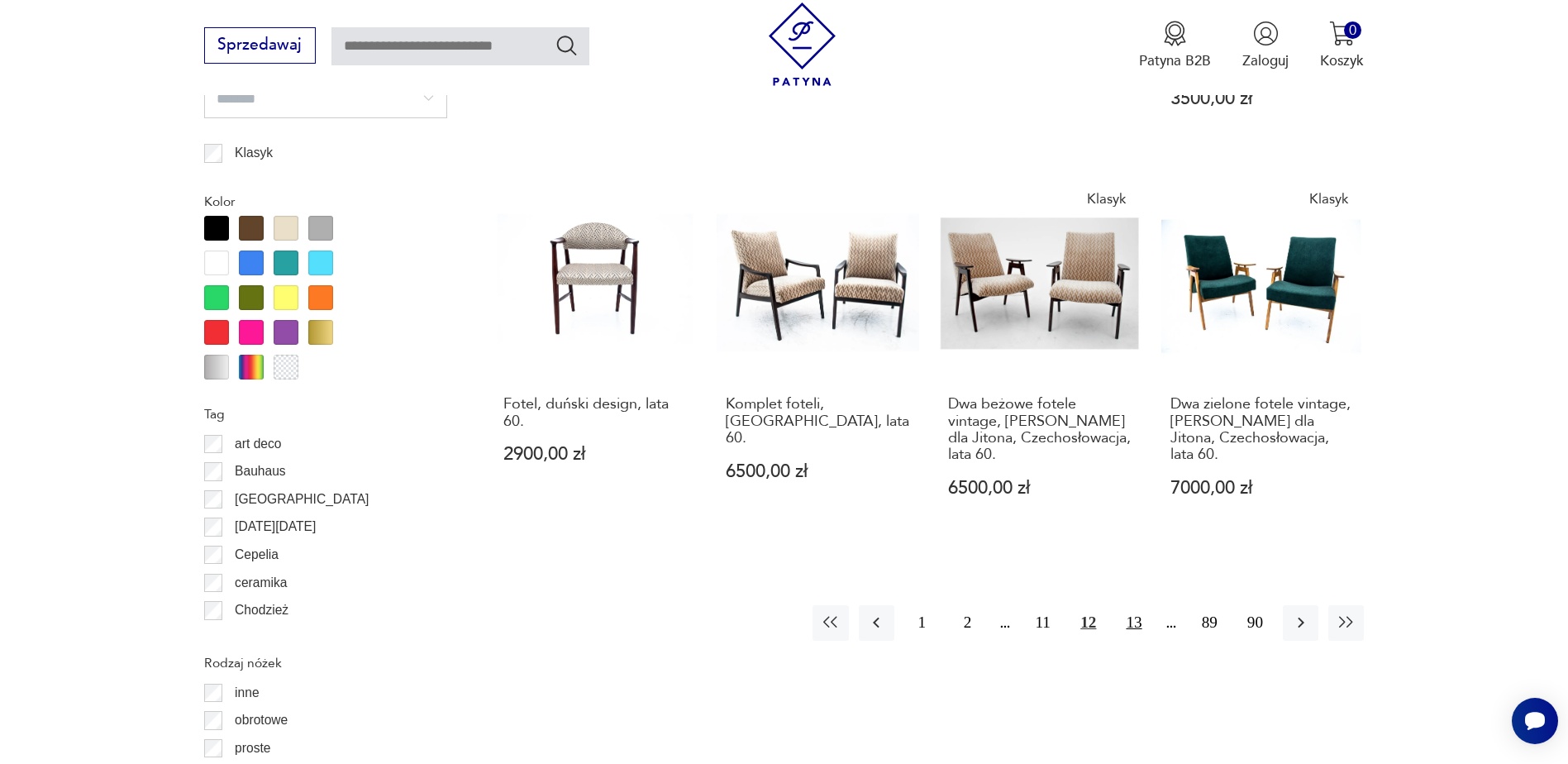
click at [1123, 605] on button "13" at bounding box center [1134, 623] width 35 height 35
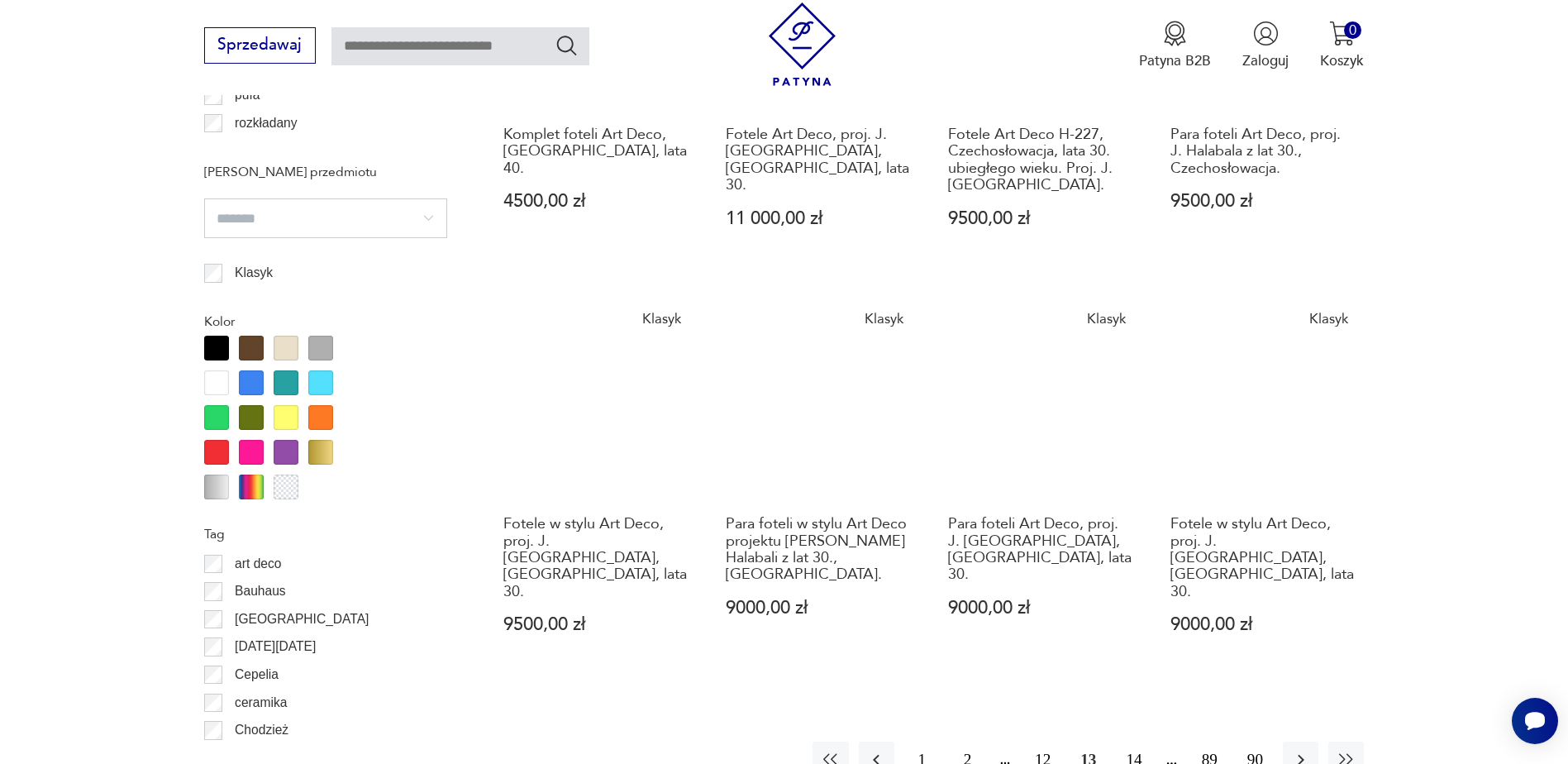
scroll to position [2067, 0]
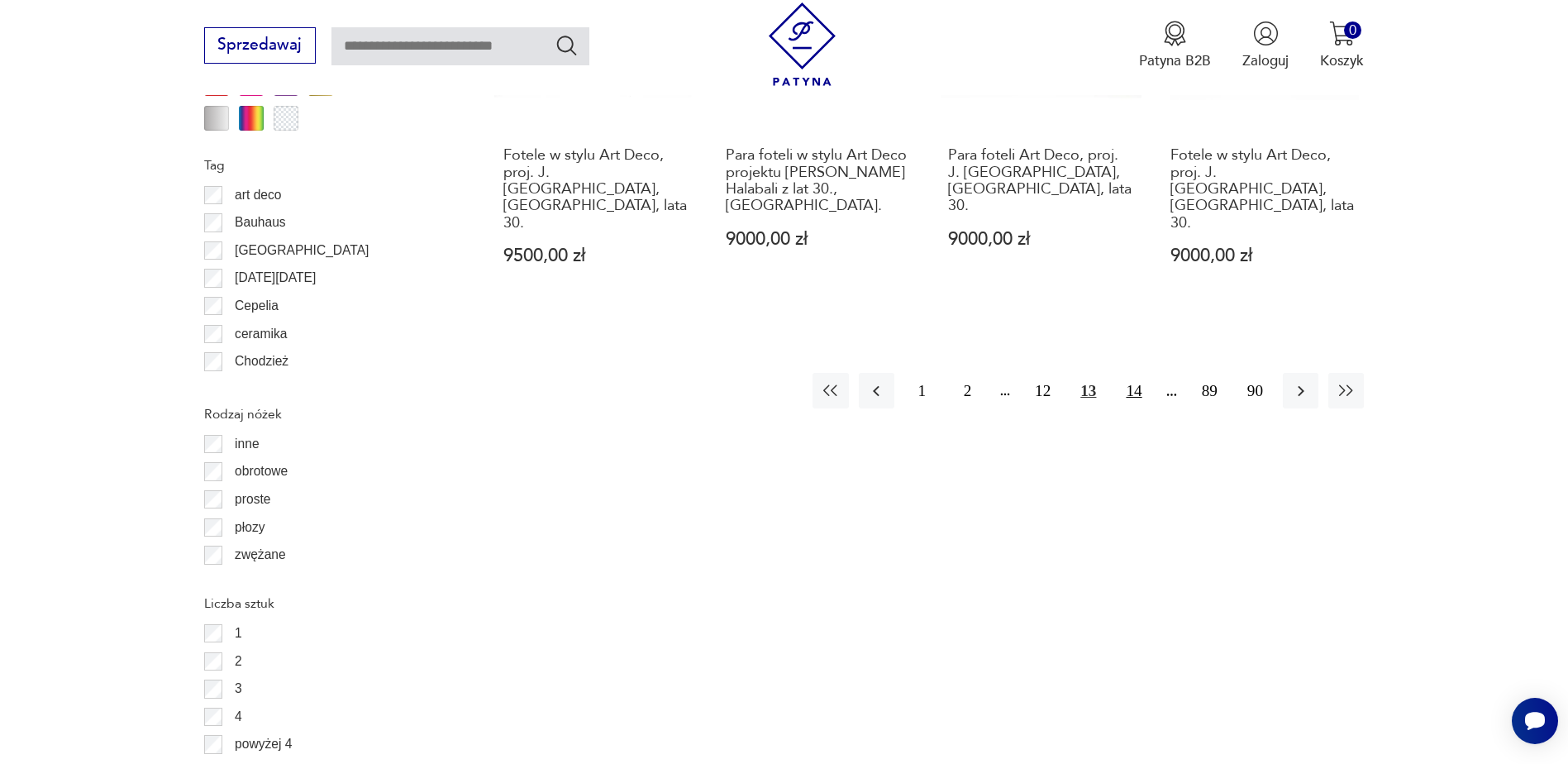
click at [1139, 373] on button "14" at bounding box center [1134, 391] width 35 height 35
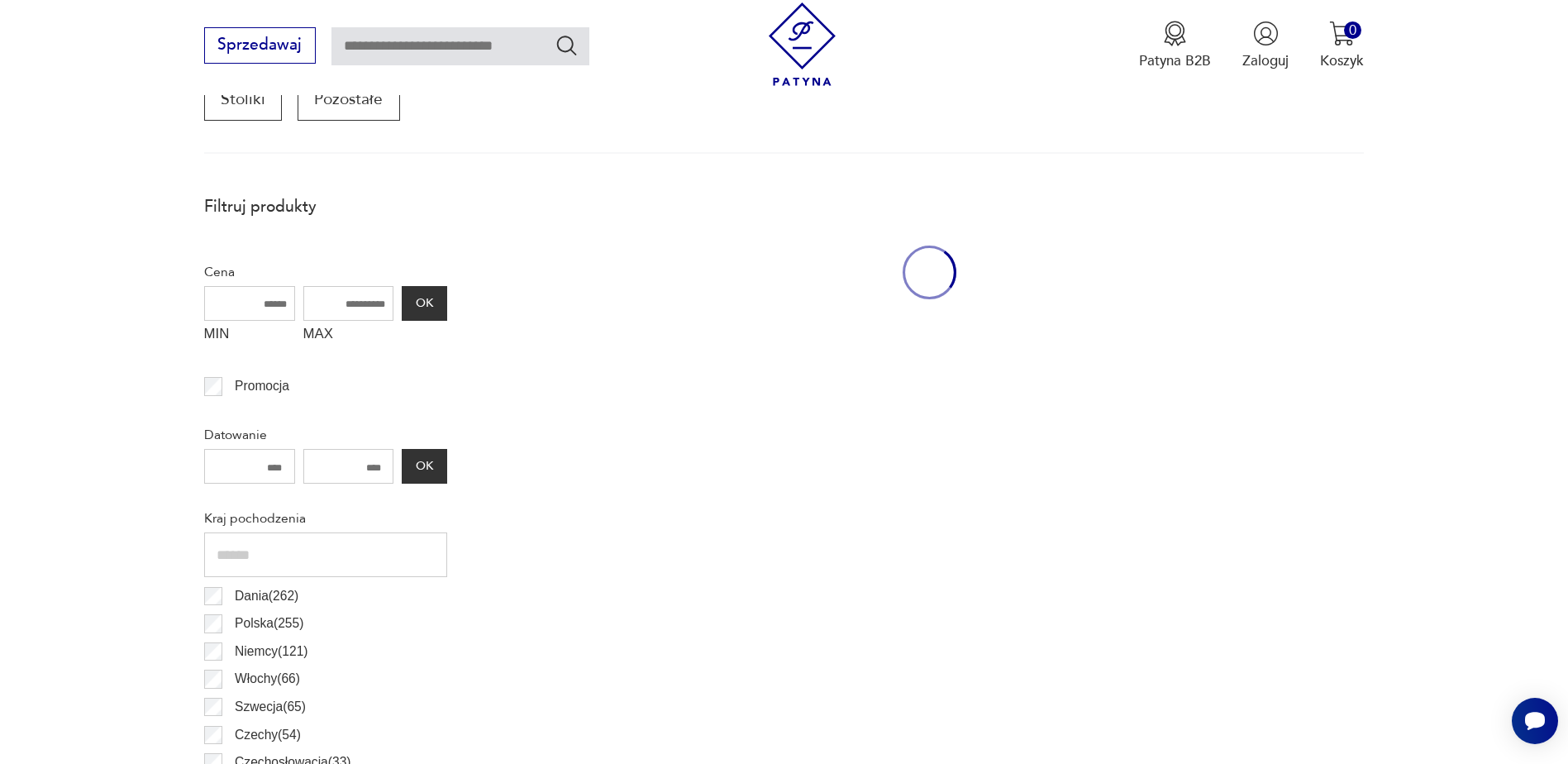
scroll to position [551, 0]
